Goal: Task Accomplishment & Management: Manage account settings

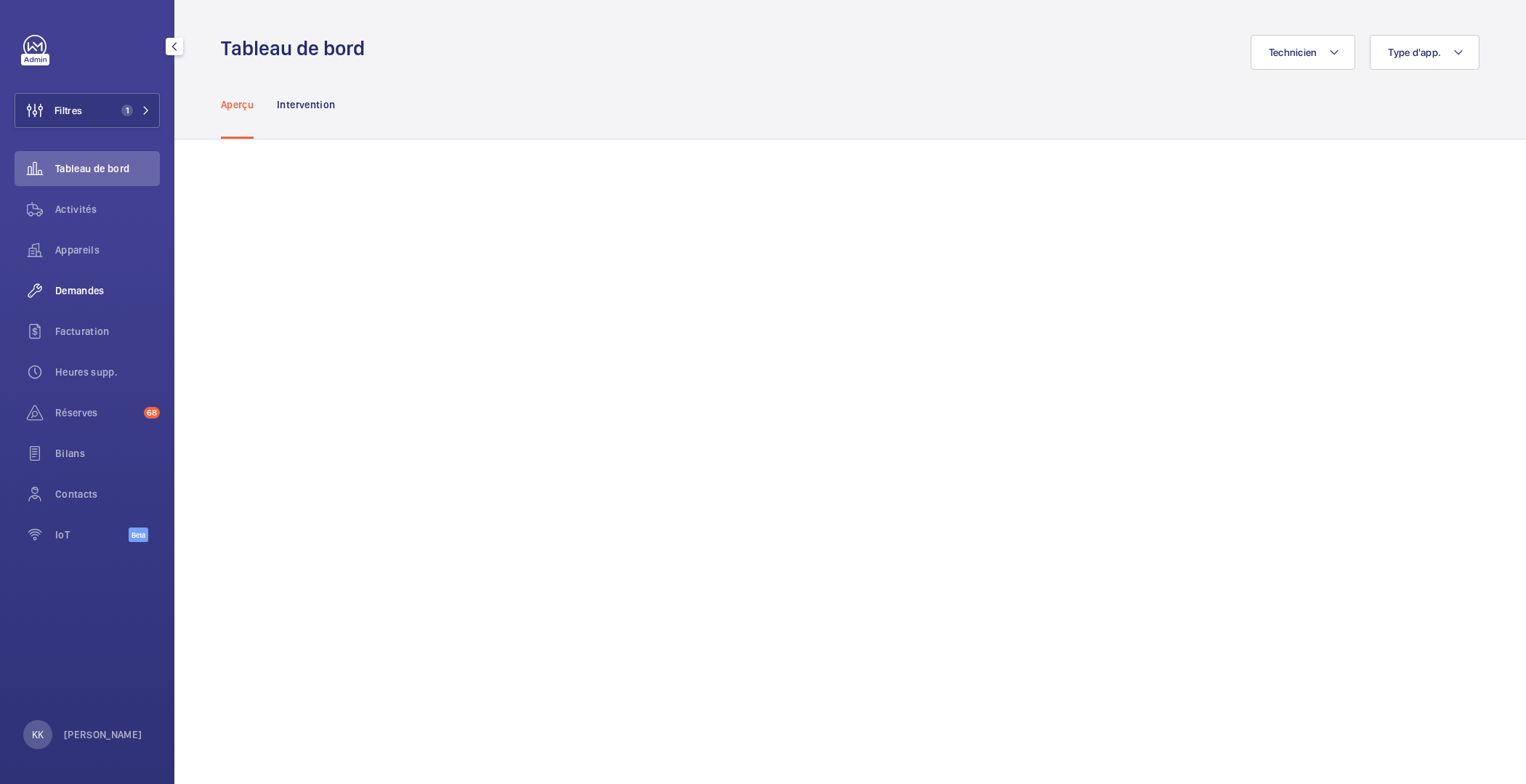
click at [68, 281] on div "Demandes" at bounding box center [87, 291] width 145 height 35
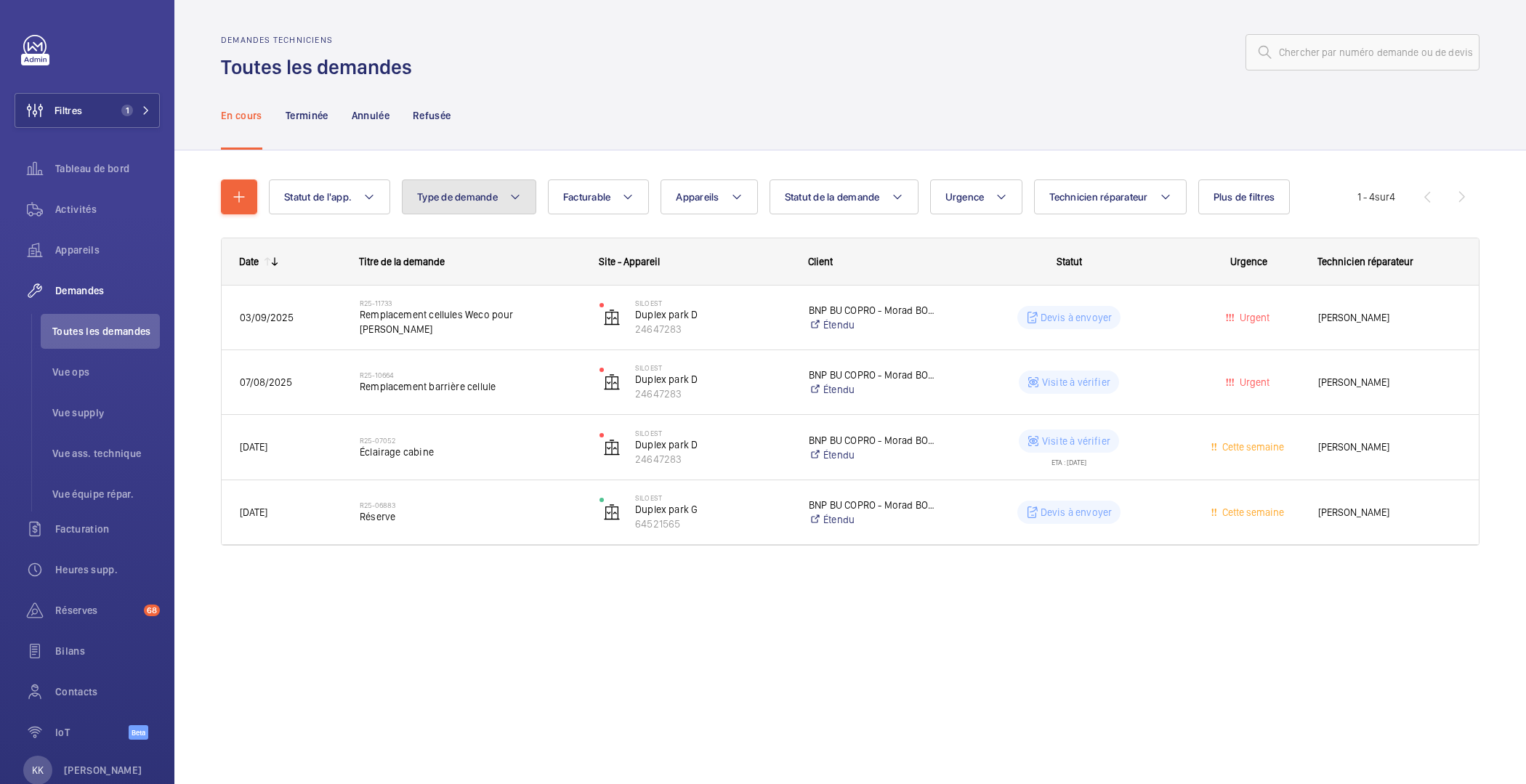
click at [505, 211] on button "Type de demande" at bounding box center [469, 196] width 134 height 35
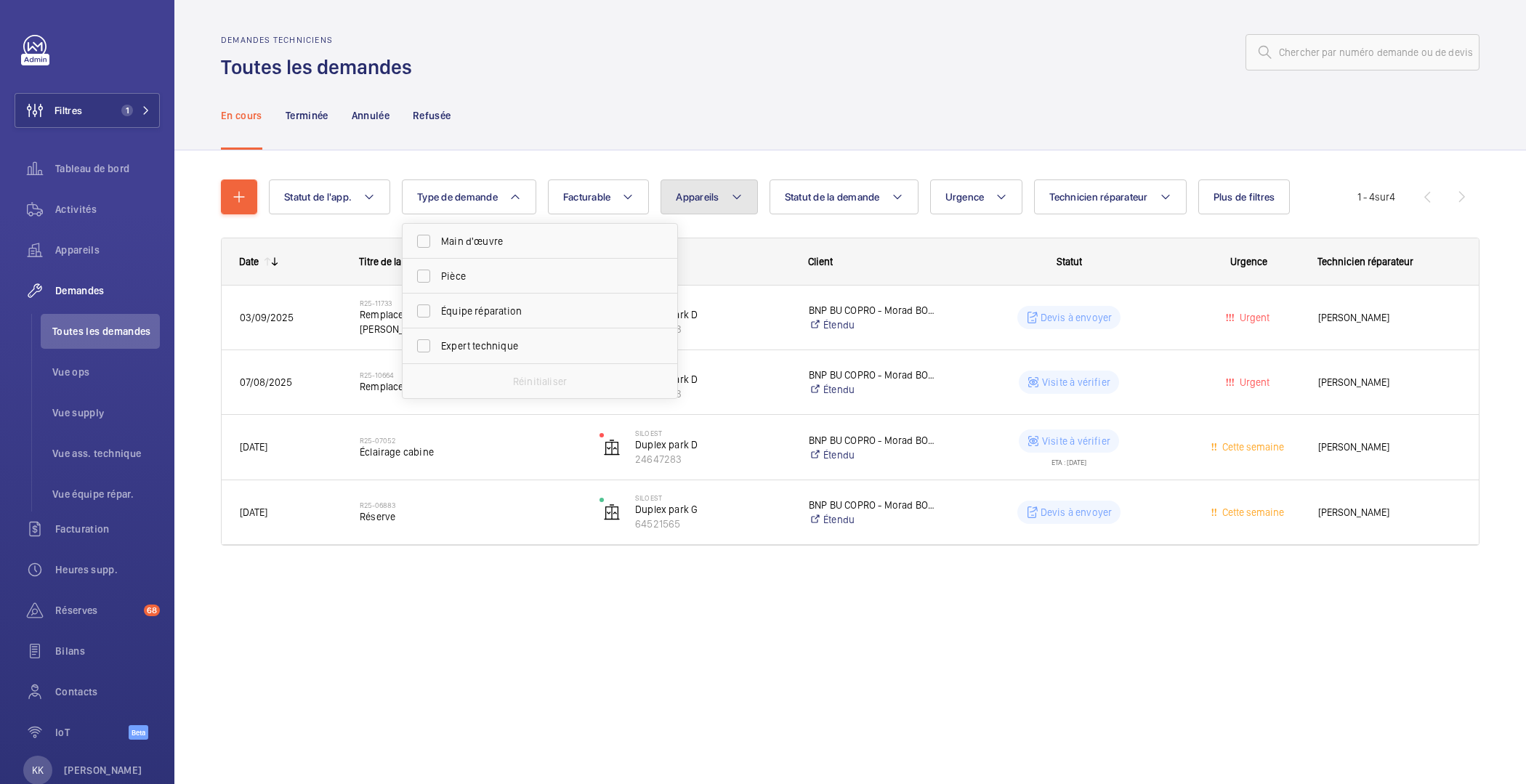
click at [721, 196] on button "Appareils" at bounding box center [709, 196] width 97 height 35
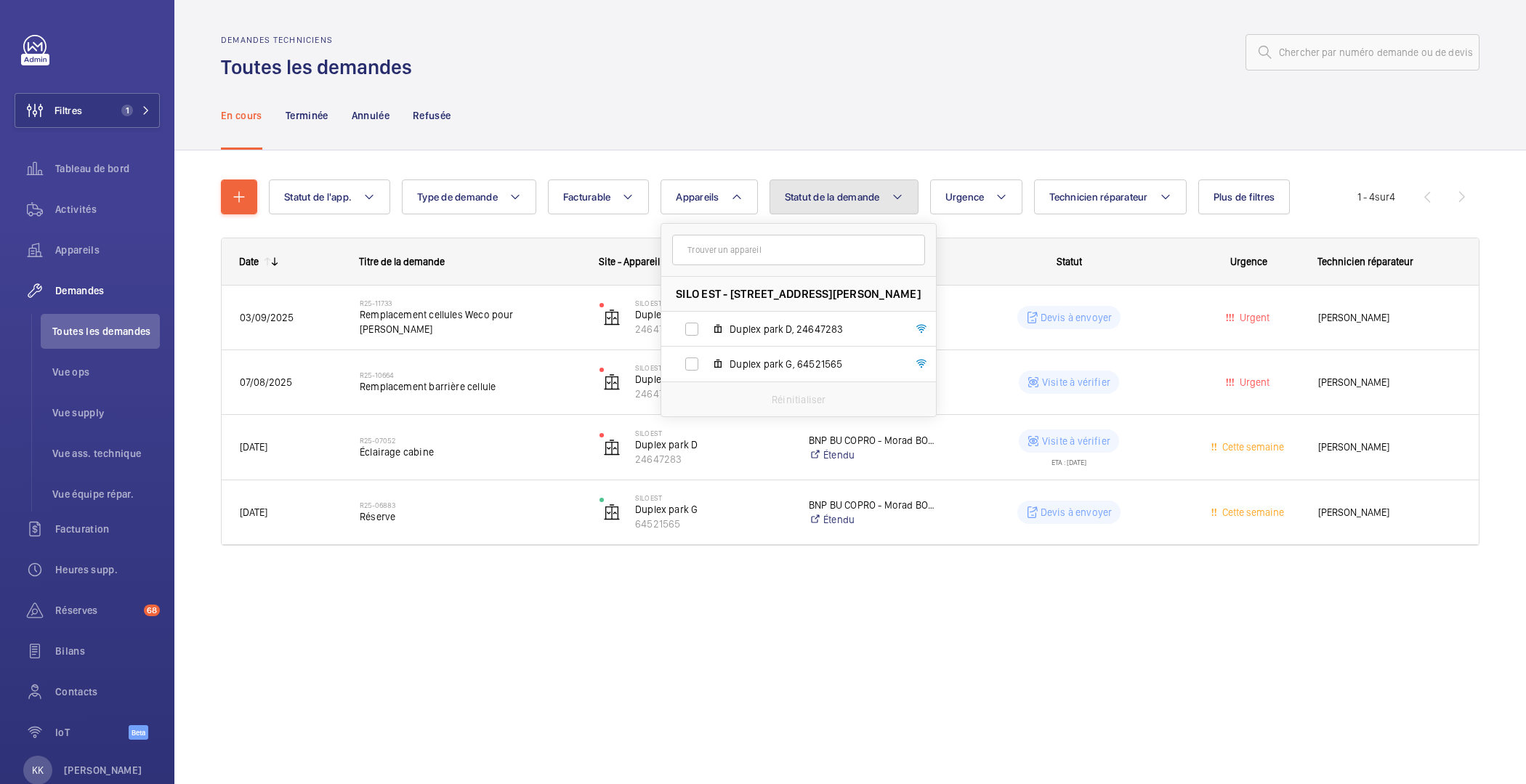
click at [794, 202] on span "Statut de la demande" at bounding box center [832, 196] width 95 height 12
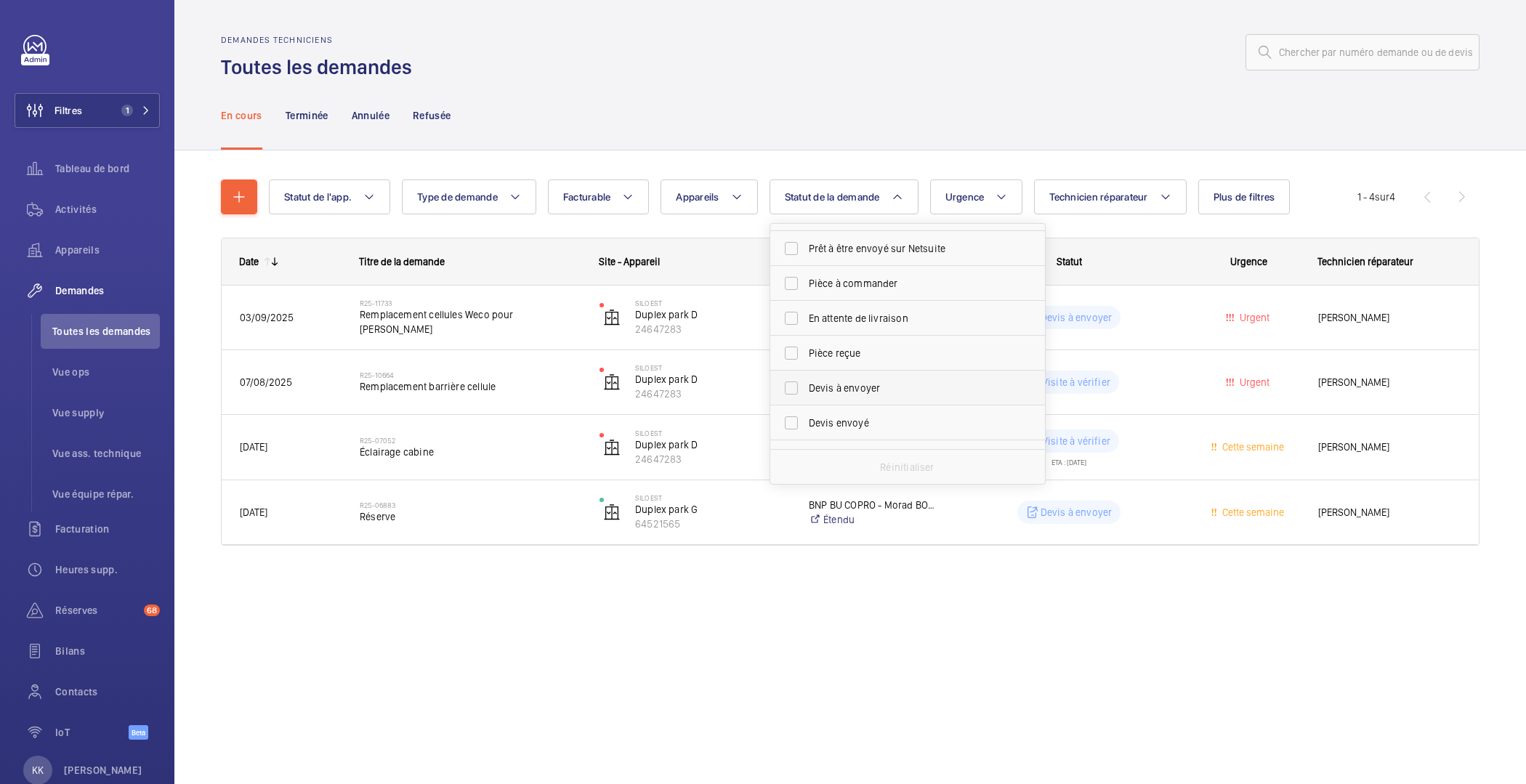
scroll to position [99, 0]
click at [815, 384] on span "Devis à envoyer" at bounding box center [908, 387] width 200 height 15
click at [806, 384] on input "Devis à envoyer" at bounding box center [791, 387] width 29 height 29
checkbox input "true"
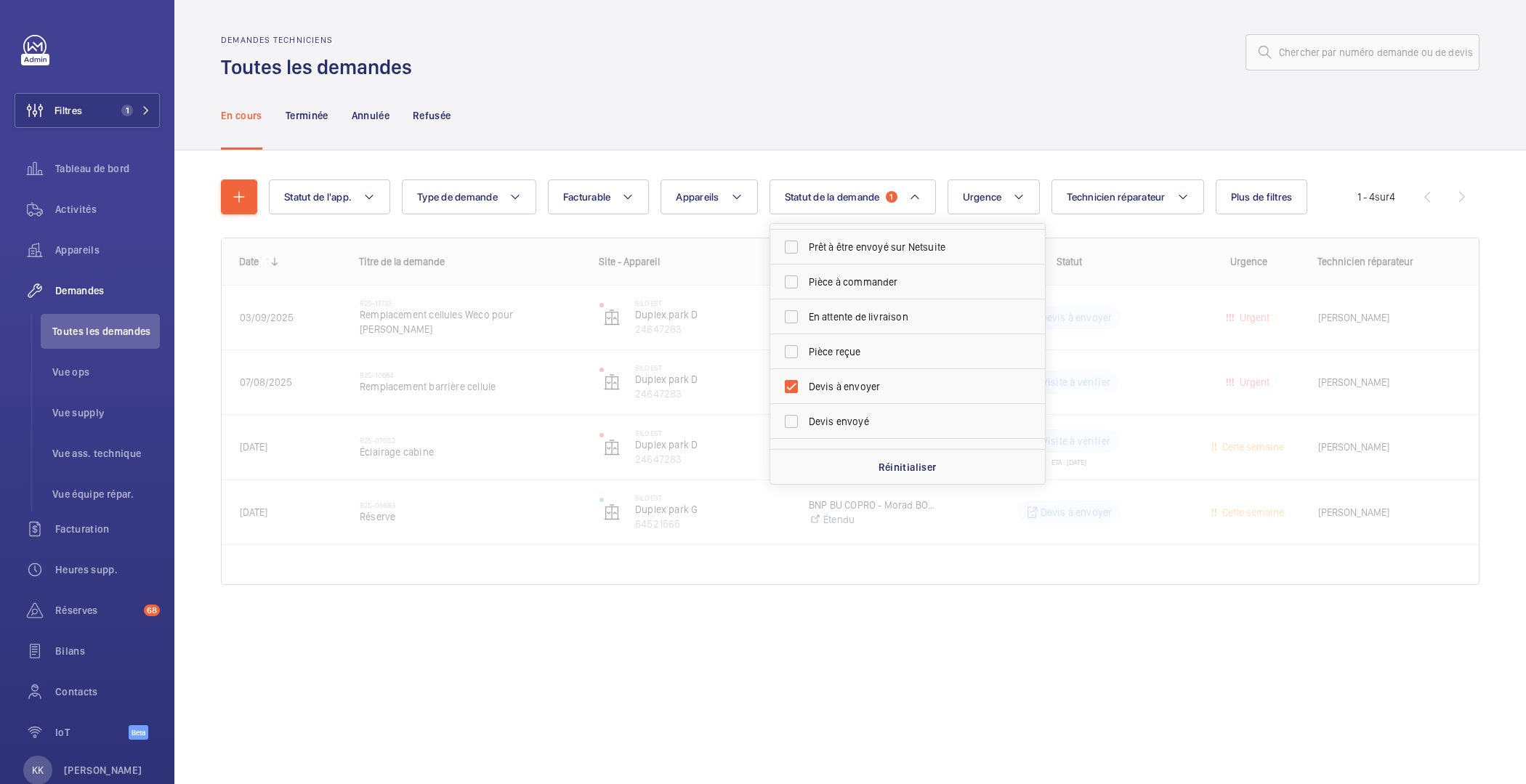
click at [677, 70] on div "Demandes techniciens Toutes les demandes" at bounding box center [851, 58] width 1259 height 46
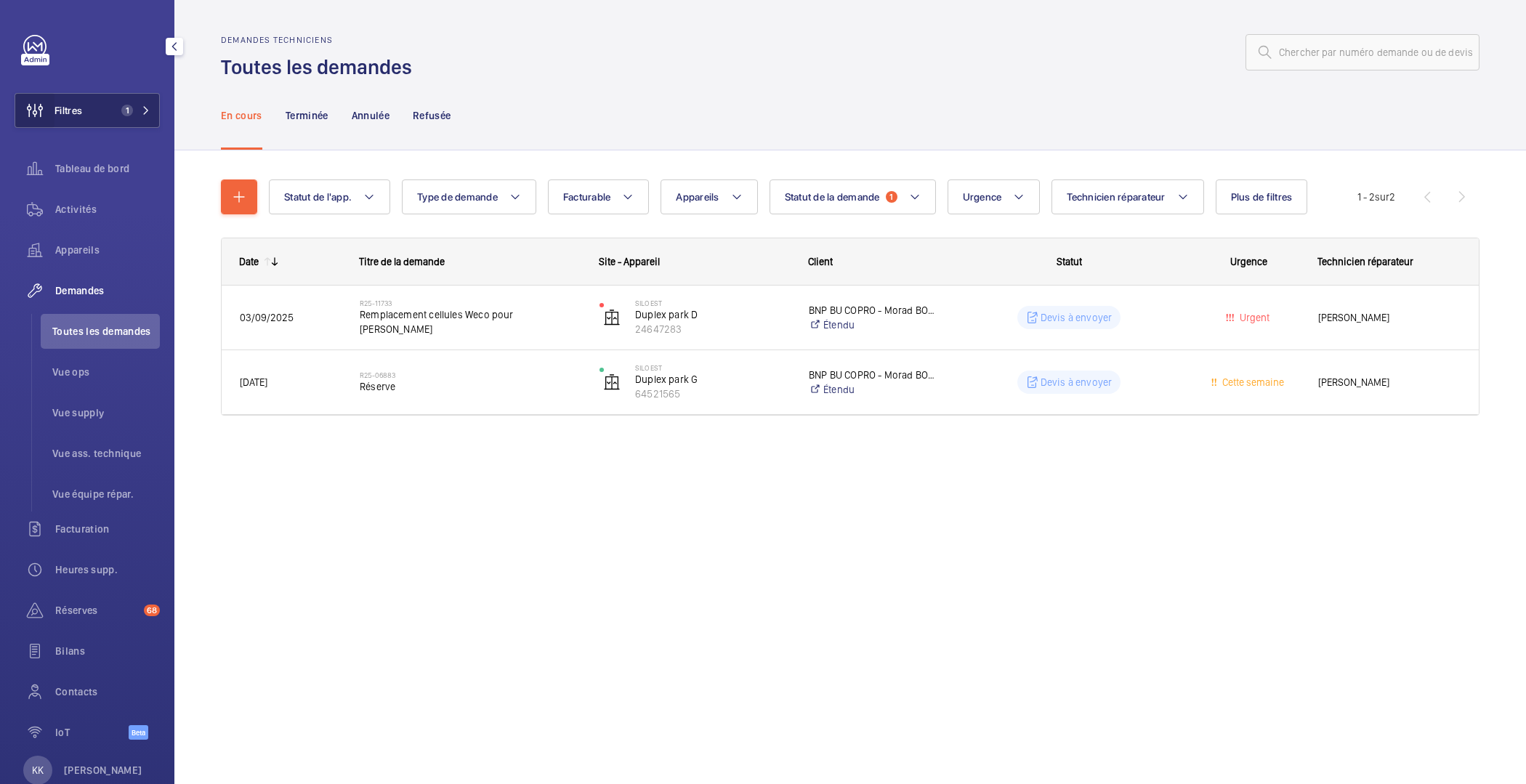
click at [41, 98] on wm-front-icon-button at bounding box center [35, 111] width 39 height 35
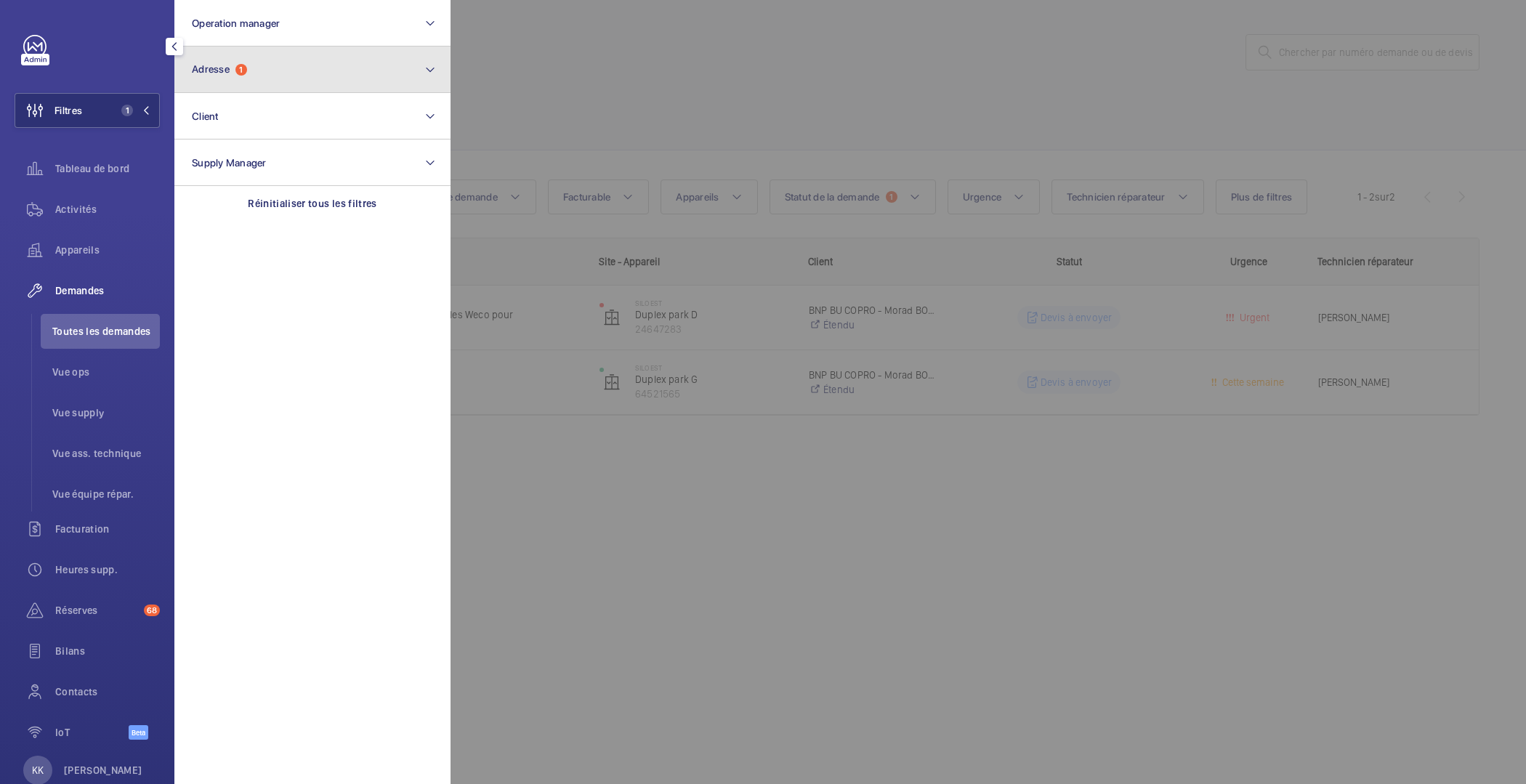
click at [281, 63] on button "Adresse 1" at bounding box center [313, 69] width 276 height 47
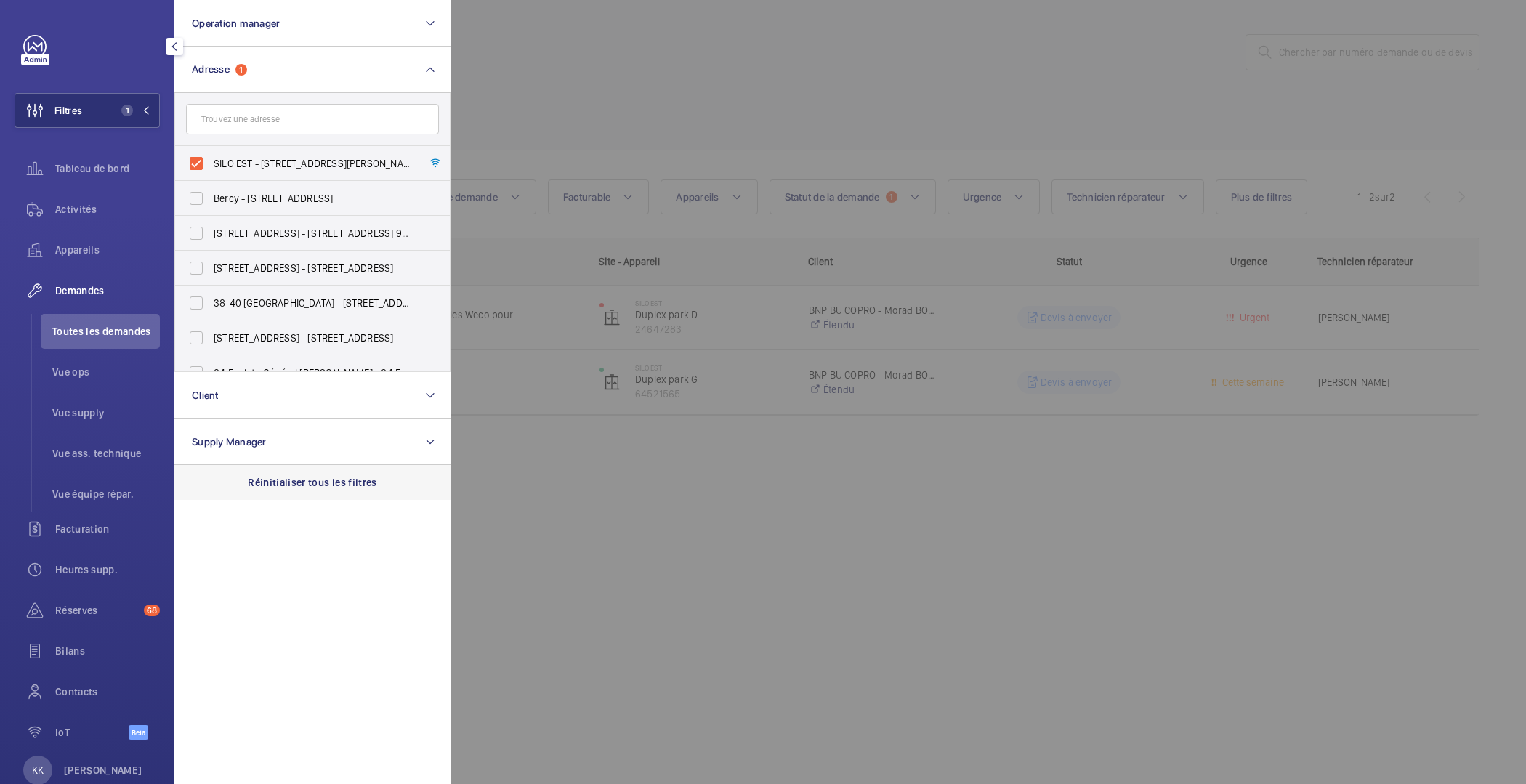
click at [319, 480] on p "Réinitialiser tous les filtres" at bounding box center [313, 482] width 130 height 15
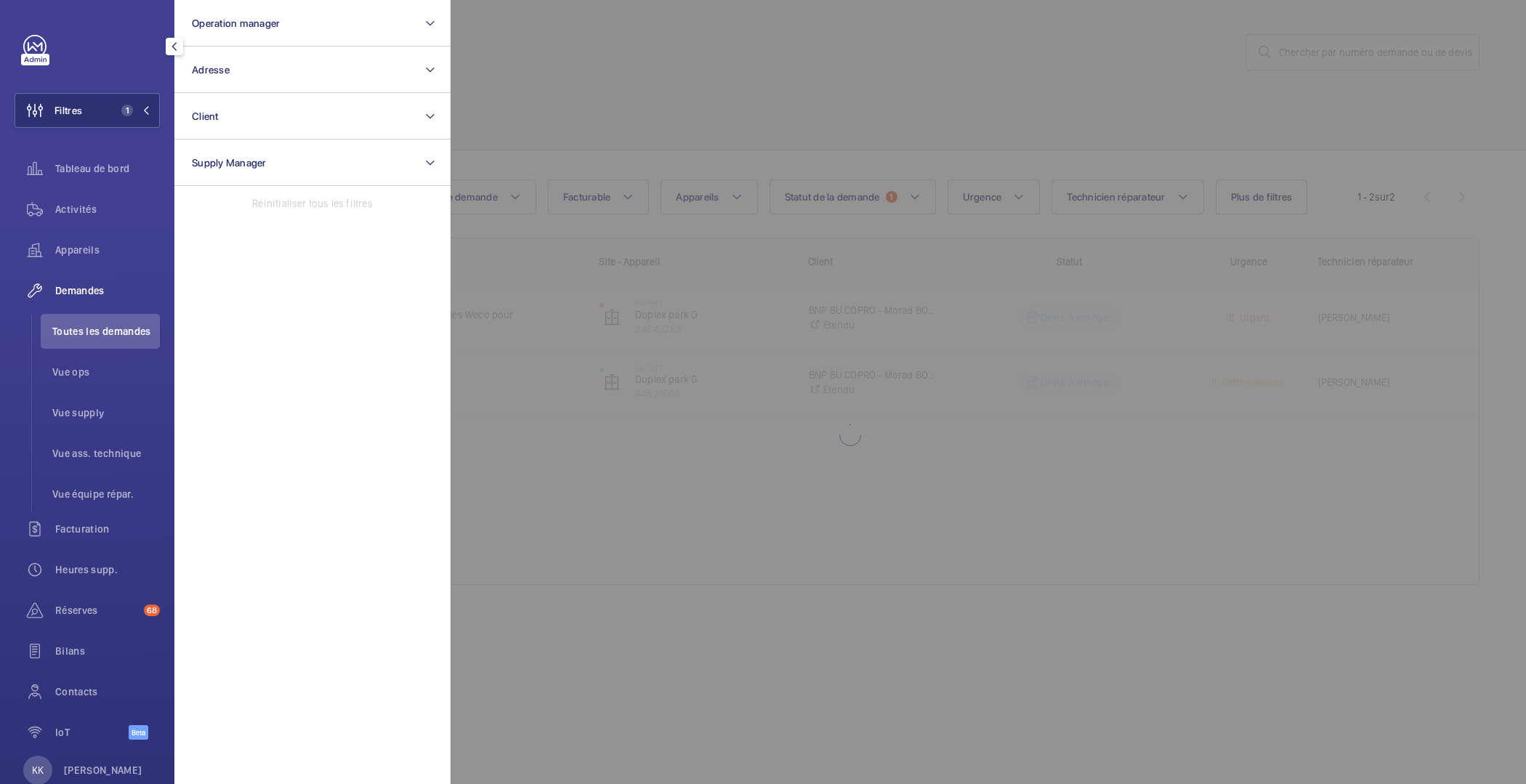
click at [673, 30] on div at bounding box center [1213, 392] width 1526 height 784
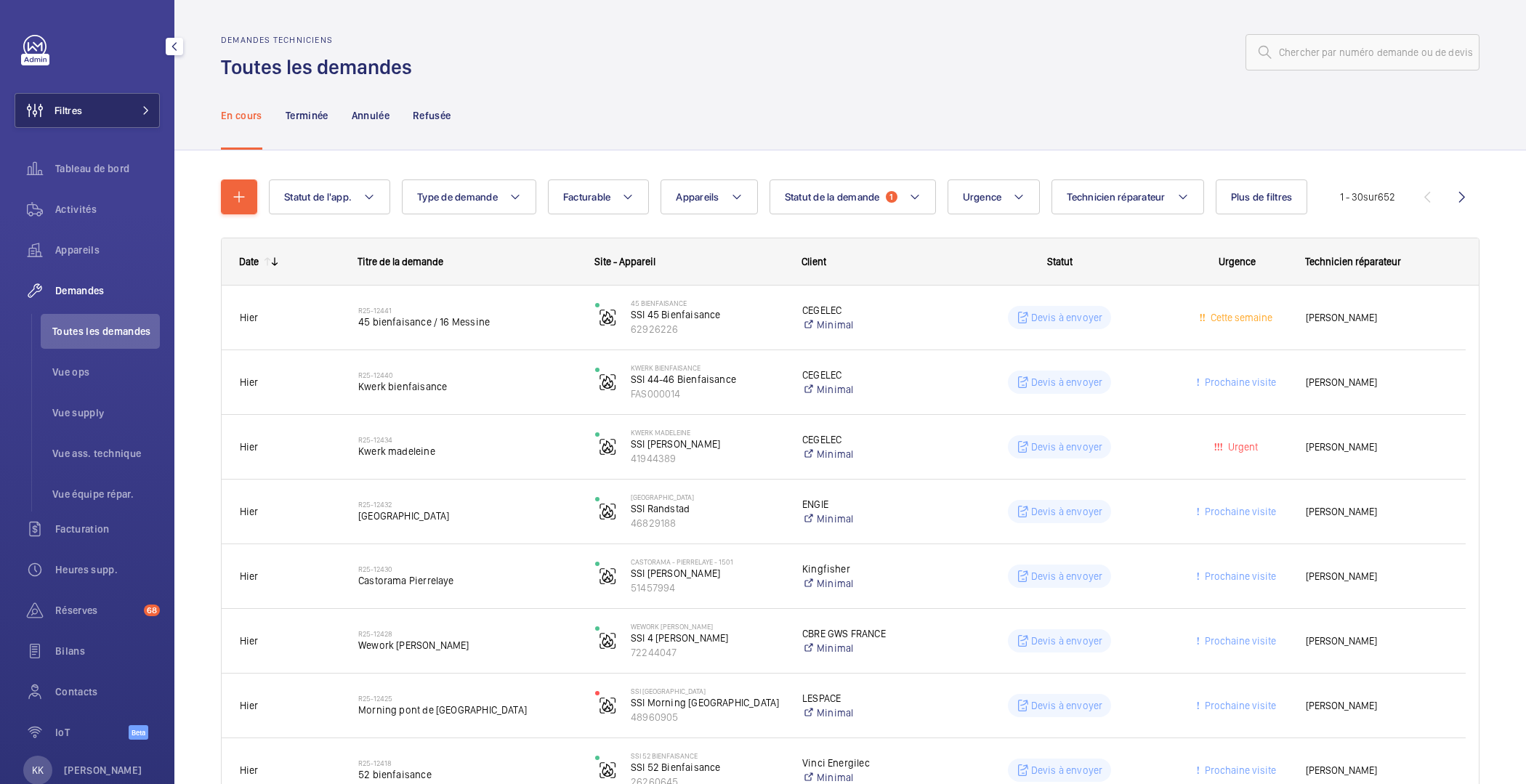
click at [117, 102] on button "Filtres" at bounding box center [87, 111] width 145 height 35
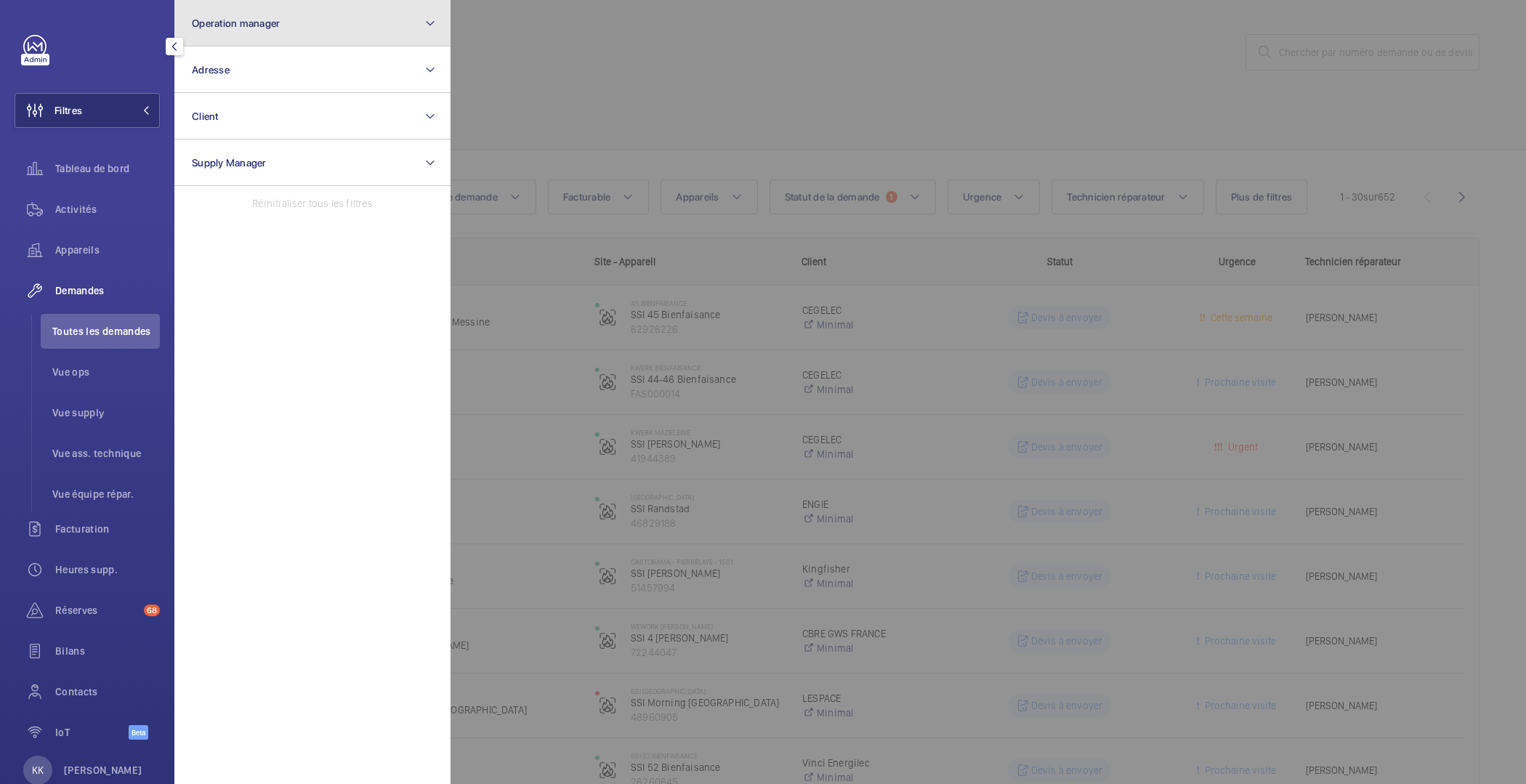
click at [398, 28] on button "Operation manager" at bounding box center [313, 23] width 276 height 47
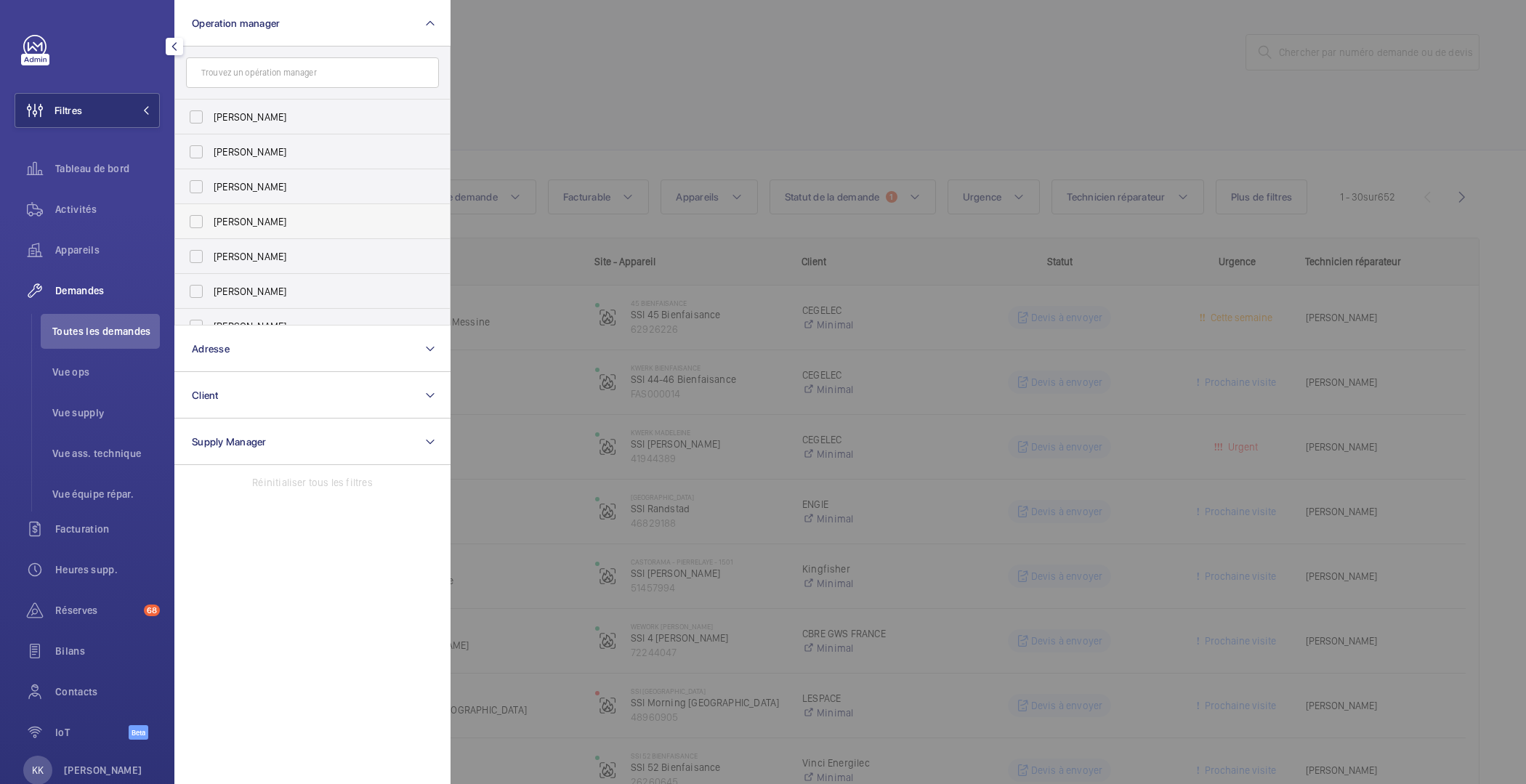
click at [251, 227] on span "[PERSON_NAME]" at bounding box center [313, 222] width 200 height 15
click at [211, 227] on input "[PERSON_NAME]" at bounding box center [196, 222] width 29 height 29
checkbox input "true"
click at [551, 122] on div at bounding box center [1213, 392] width 1526 height 784
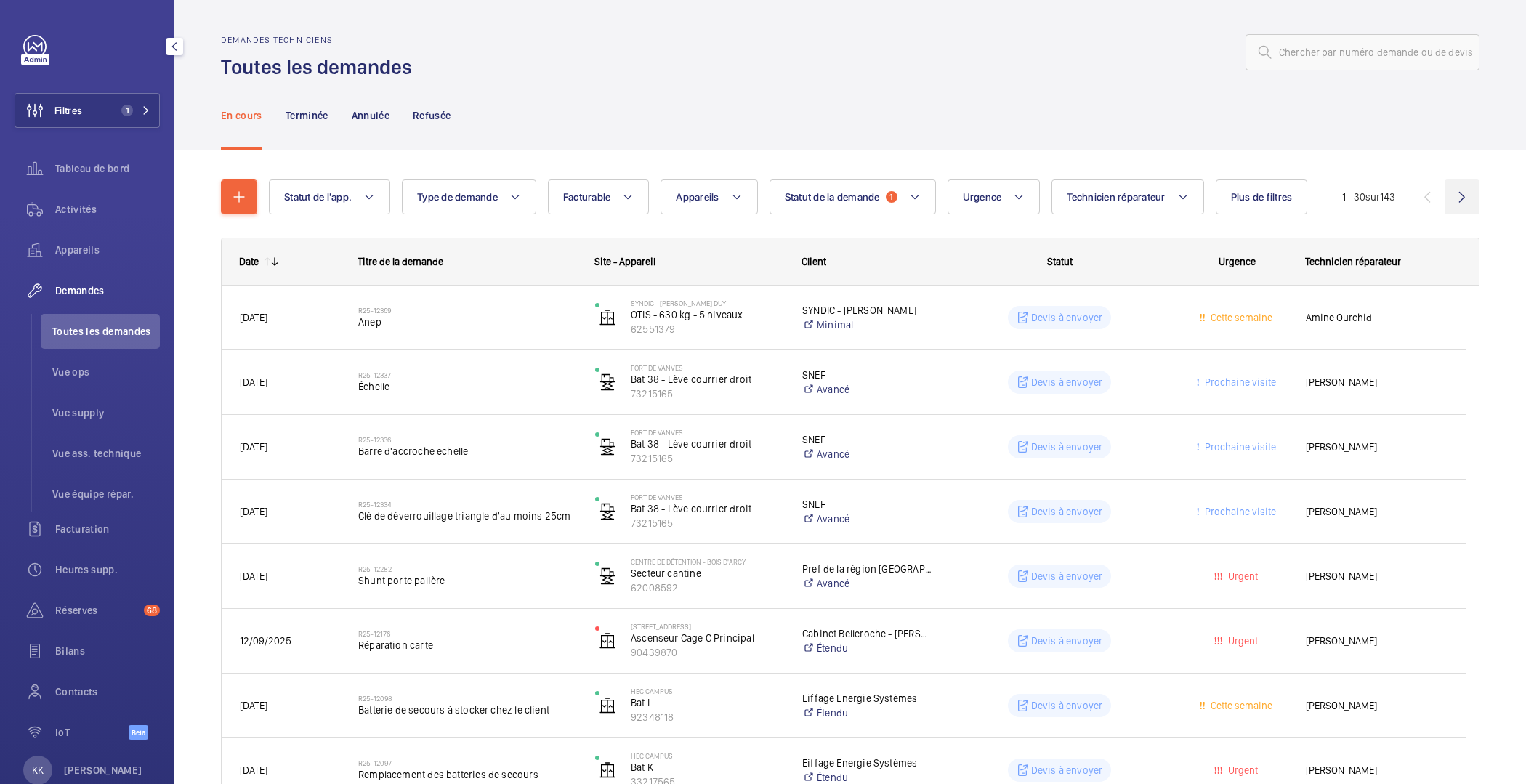
click at [1447, 196] on wm-front-icon-button at bounding box center [1462, 196] width 35 height 35
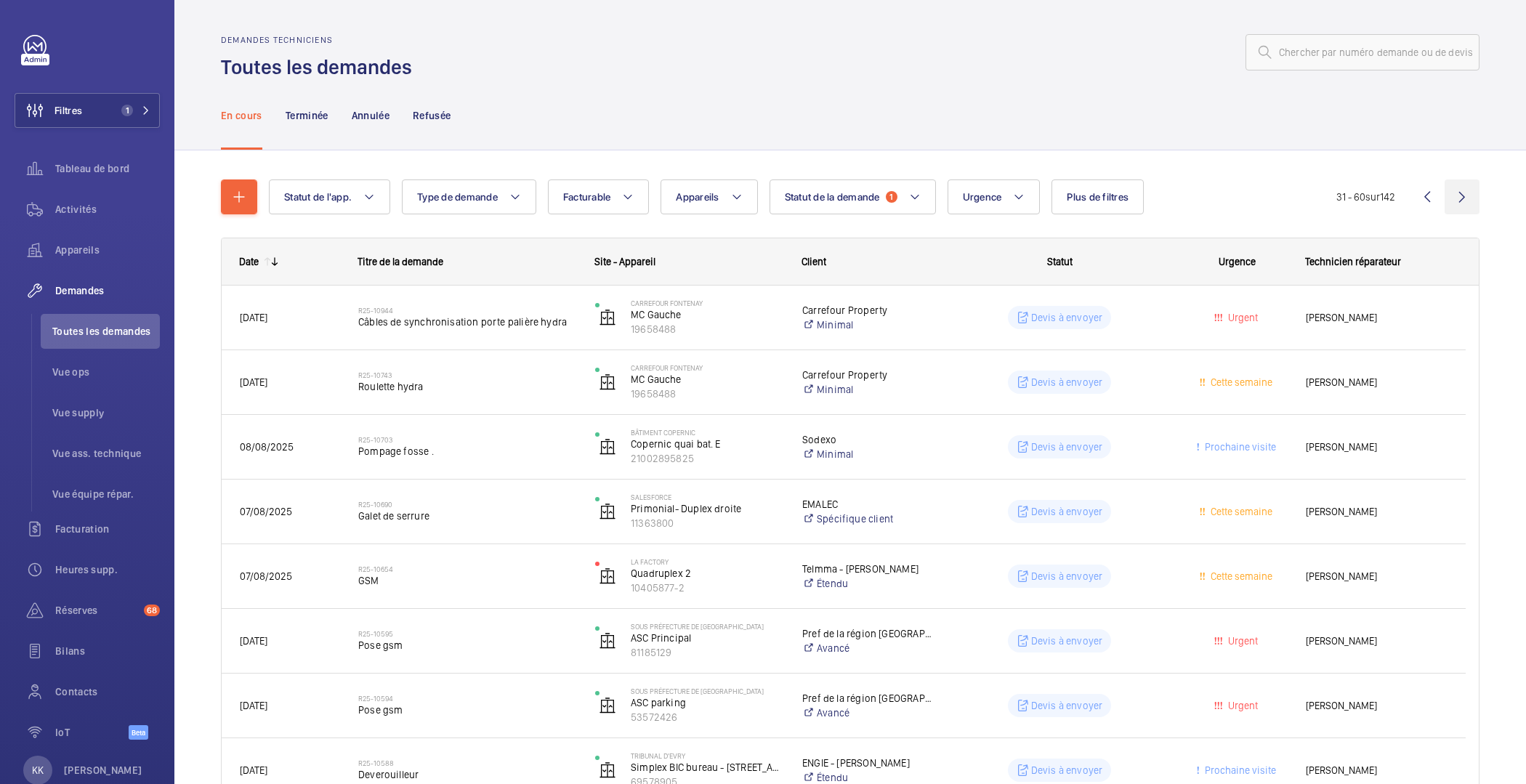
click at [1447, 196] on wm-front-icon-button at bounding box center [1462, 196] width 35 height 35
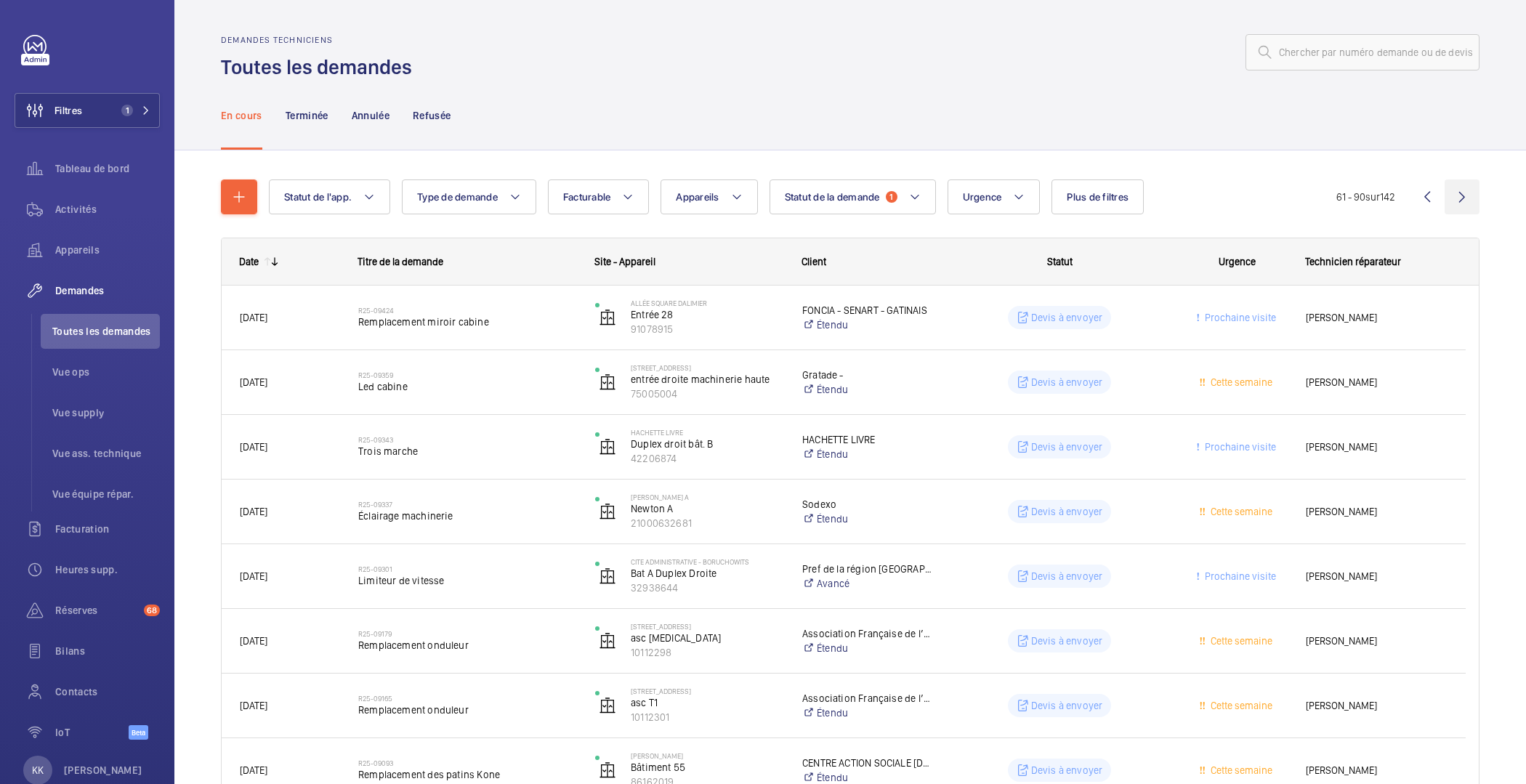
click at [1446, 200] on wm-front-icon-button at bounding box center [1462, 196] width 35 height 35
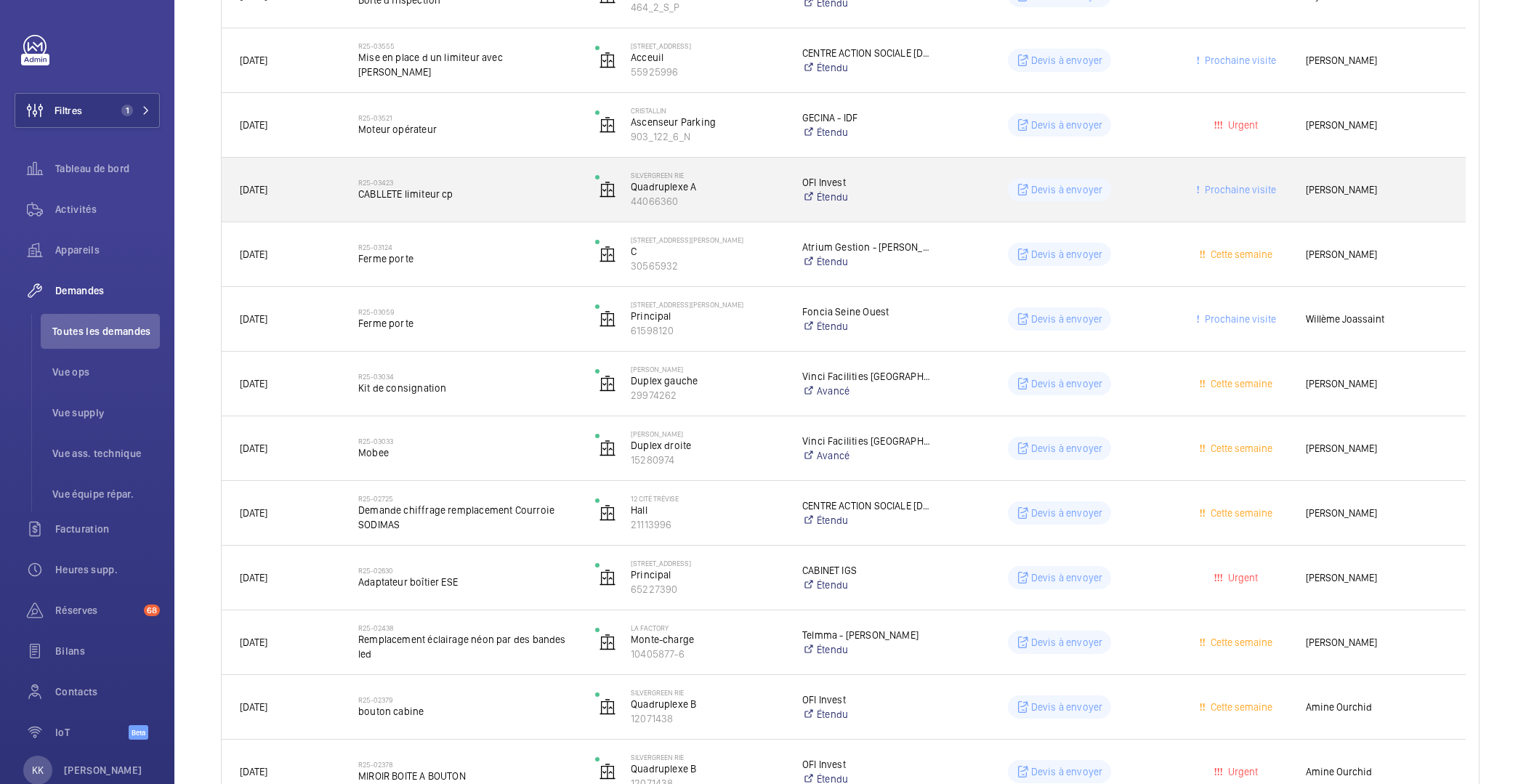
scroll to position [1511, 0]
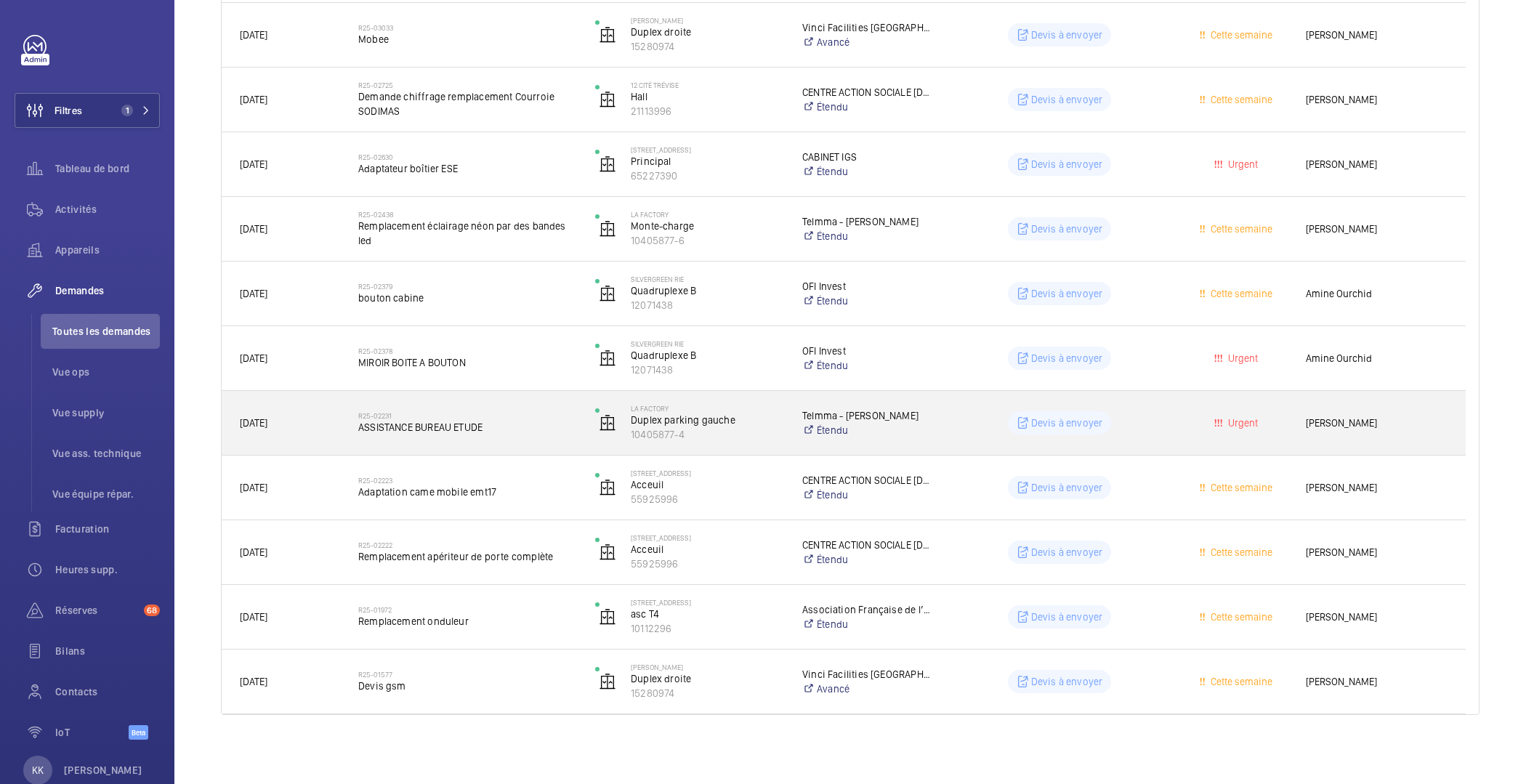
click at [428, 424] on span "ASSISTANCE BUREAU ETUDE" at bounding box center [467, 428] width 218 height 15
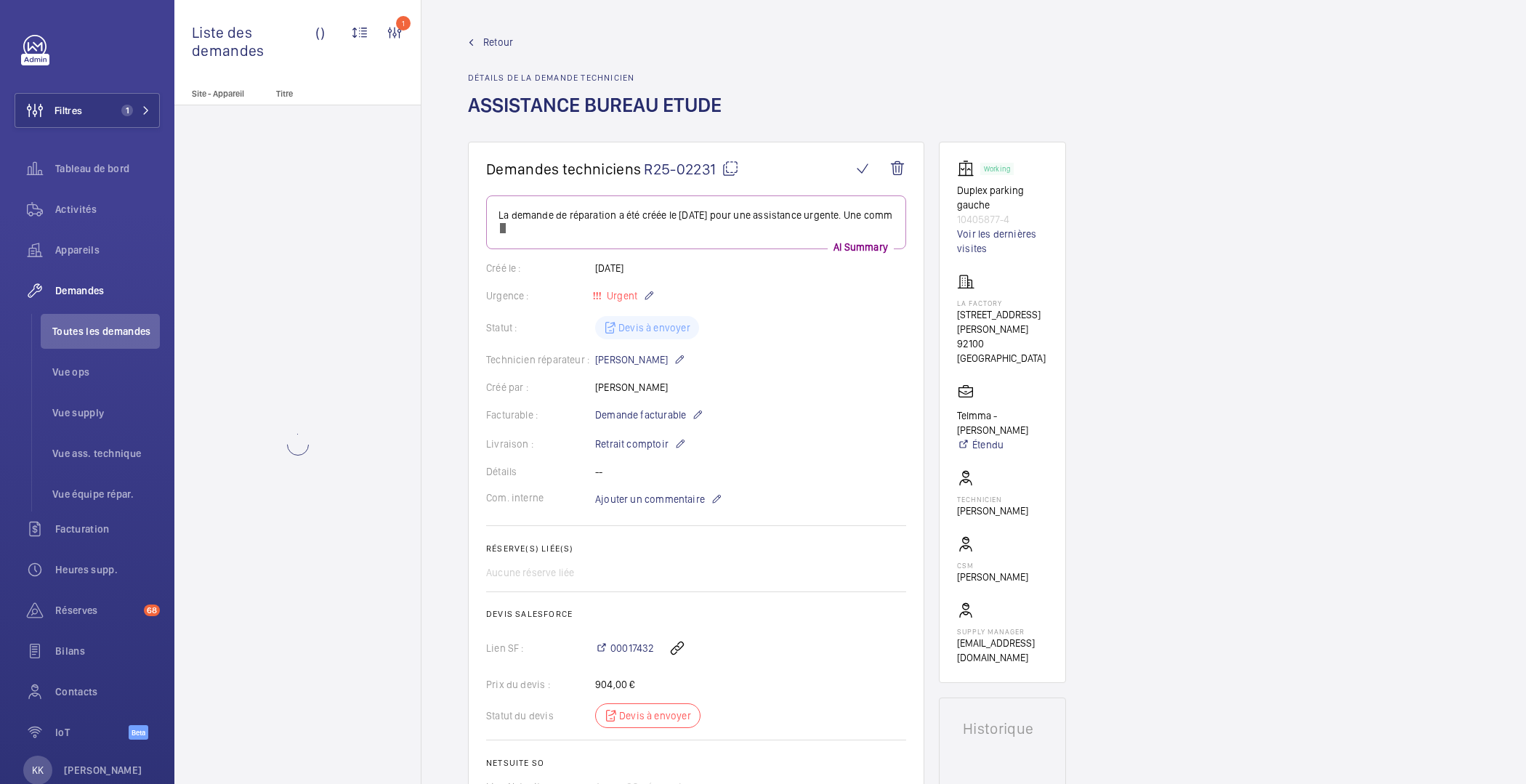
click at [898, 149] on wm-front-card "Demandes techniciens R25-02231 La demande de réparation a été créée le 12 févri…" at bounding box center [695, 477] width 456 height 671
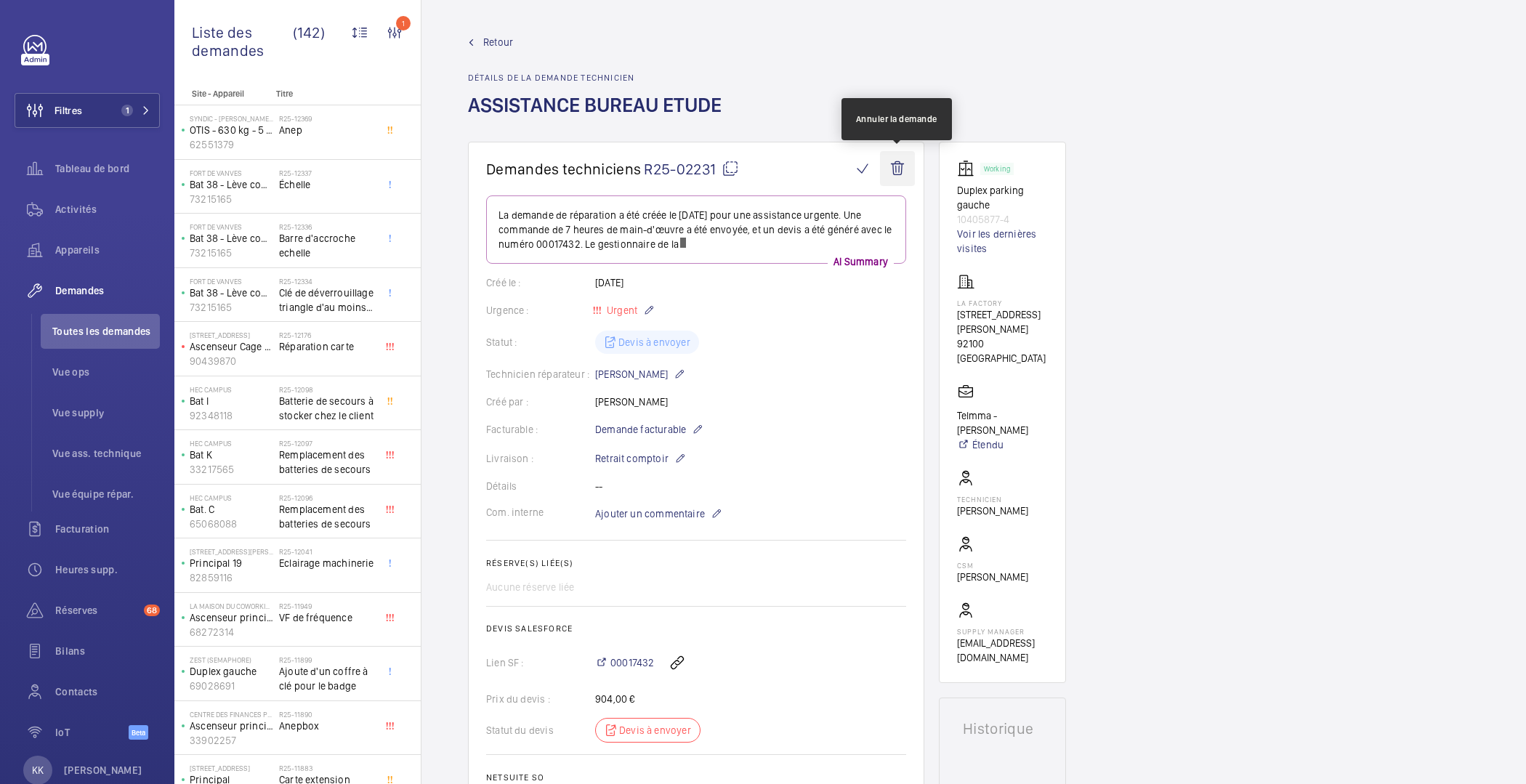
click at [897, 152] on wm-front-icon-button at bounding box center [897, 168] width 35 height 35
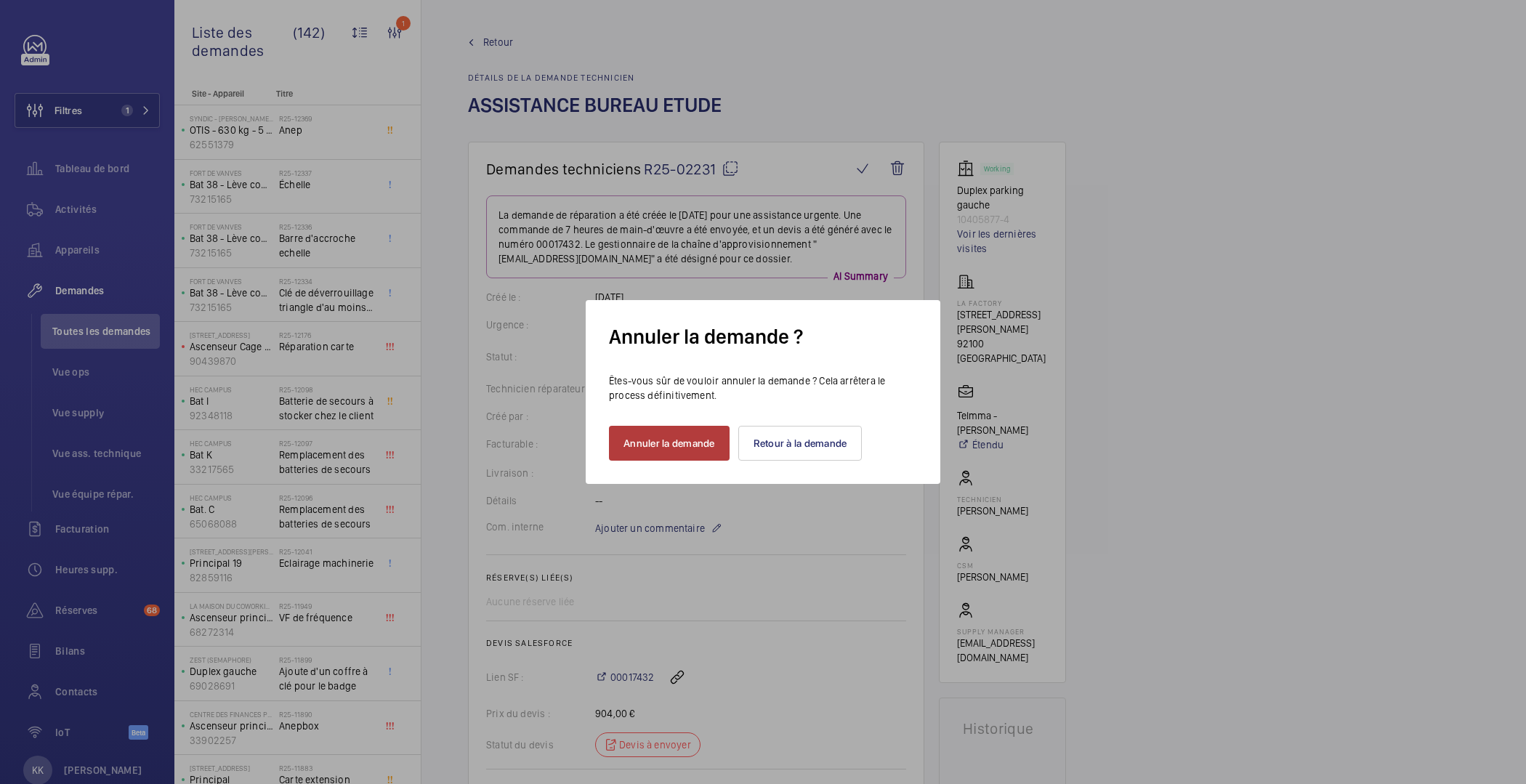
click at [673, 445] on button "Annuler la demande" at bounding box center [670, 443] width 121 height 35
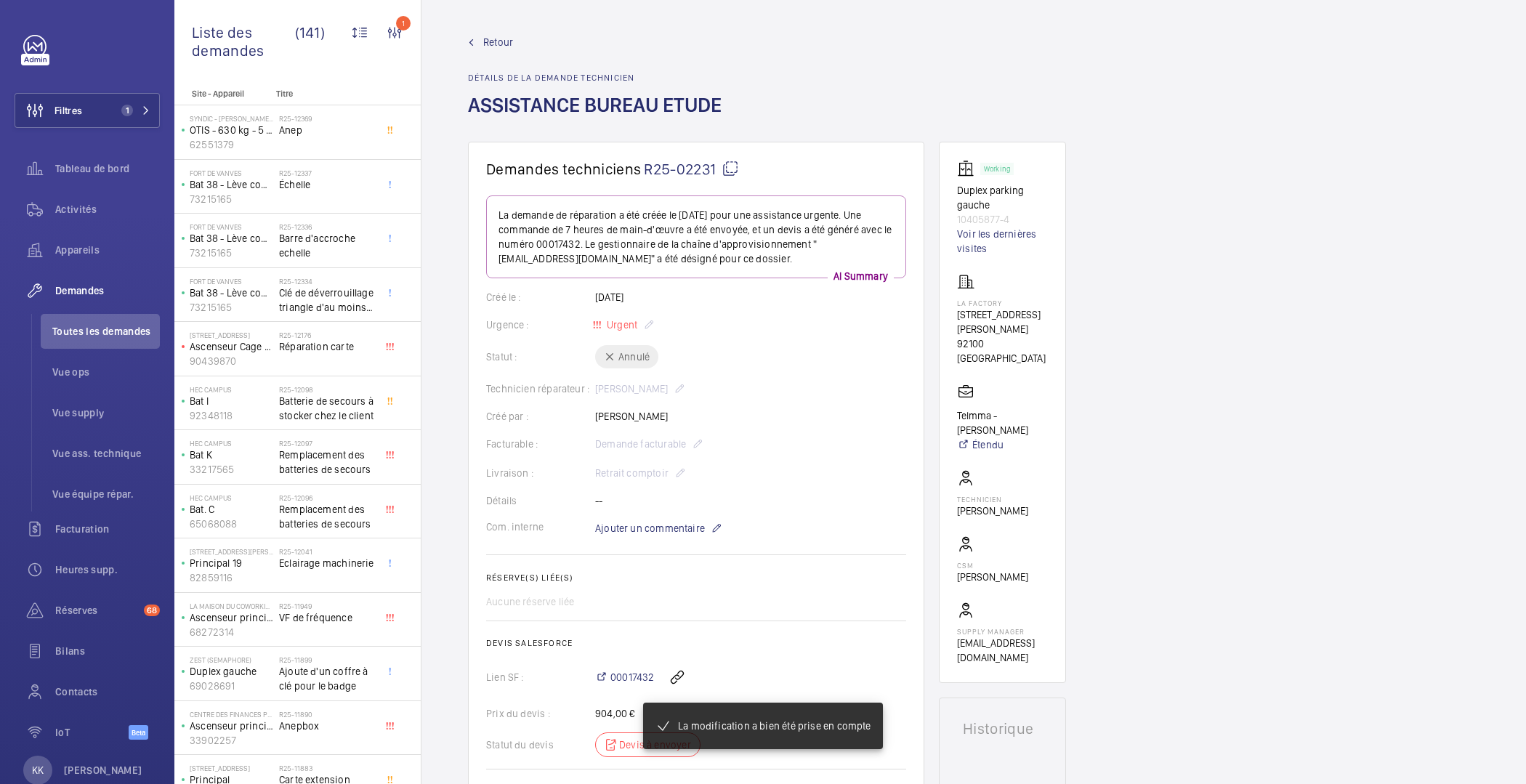
click at [484, 35] on span "Retour" at bounding box center [498, 42] width 30 height 15
